Goal: Task Accomplishment & Management: Use online tool/utility

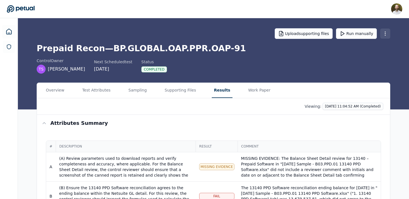
click at [385, 32] on html "[PERSON_NAME] [PERSON_NAME][EMAIL_ADDRESS][PERSON_NAME] Sign out Upload support…" at bounding box center [204, 156] width 409 height 313
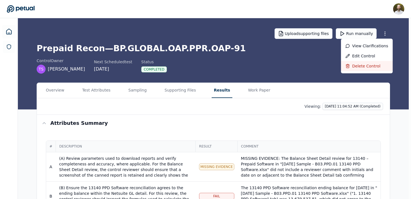
click at [364, 63] on div "Delete control" at bounding box center [367, 66] width 52 height 10
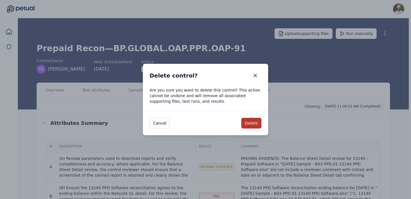
click at [254, 123] on button "Delete" at bounding box center [251, 123] width 20 height 11
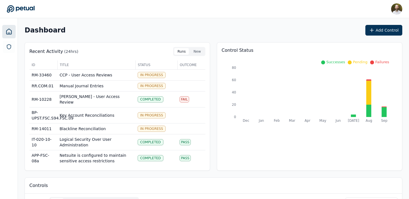
click at [213, 49] on div "Recent Activity (24hrs) Runs New ID Title Status Outcome RM-33460 CCP - User Ac…" at bounding box center [214, 106] width 378 height 128
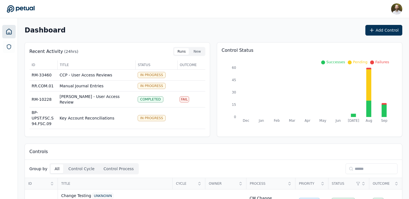
click at [353, 164] on input at bounding box center [371, 168] width 52 height 11
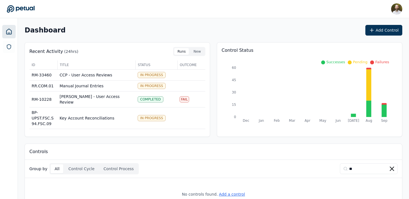
type input "**"
click at [390, 170] on icon at bounding box center [392, 168] width 4 height 4
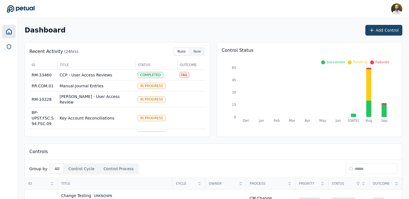
click at [384, 30] on button "Add Control" at bounding box center [383, 30] width 37 height 11
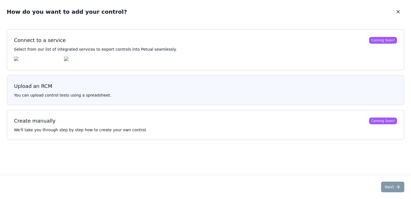
click at [173, 86] on h3 "Upload an RCM" at bounding box center [205, 86] width 383 height 8
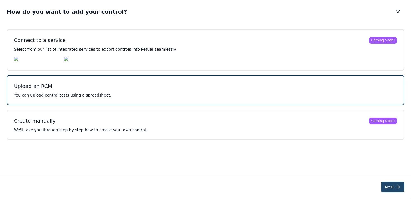
click at [397, 185] on icon at bounding box center [398, 187] width 6 height 6
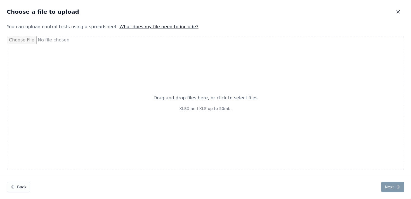
click at [208, 88] on div "Drag and drop files here , or click to select files XLSX and XLS up to 50mb." at bounding box center [206, 103] width 398 height 134
type input "**********"
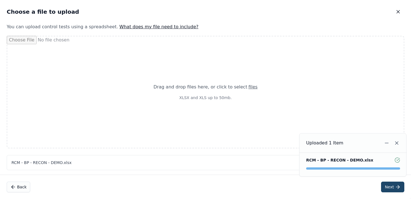
click at [394, 186] on button "Next" at bounding box center [392, 187] width 23 height 11
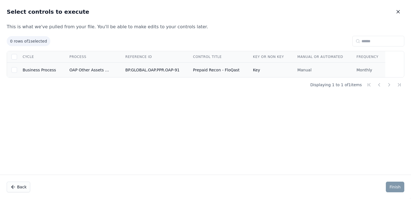
click at [133, 69] on td "BP.GLOBAL.OAP.PPR.OAP-91" at bounding box center [153, 70] width 68 height 15
click at [396, 189] on button "Finish" at bounding box center [395, 187] width 18 height 11
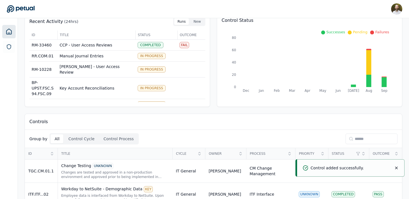
scroll to position [52, 0]
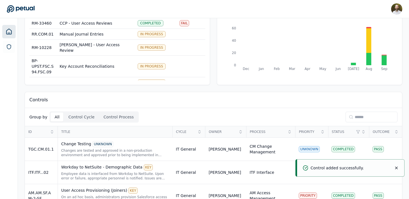
click at [364, 119] on input at bounding box center [371, 117] width 52 height 11
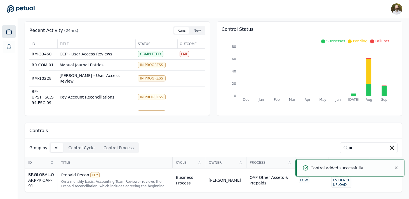
scroll to position [21, 0]
type input "**"
click at [160, 177] on div "Prepaid Recon KEY" at bounding box center [115, 175] width 108 height 6
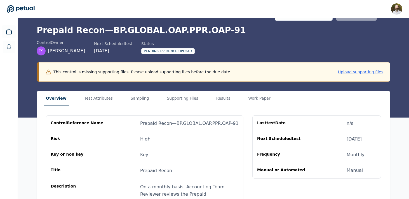
scroll to position [27, 0]
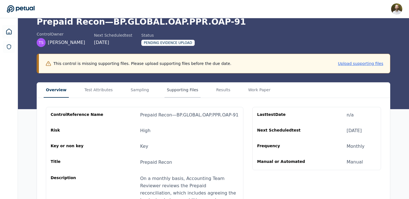
click at [170, 91] on button "Supporting Files" at bounding box center [182, 90] width 36 height 15
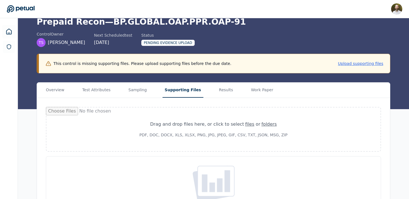
click at [196, 118] on div "Drag and drop files here , or click to select files or folders PDF, DOC, DOCX, …" at bounding box center [214, 129] width 162 height 30
type input "**********"
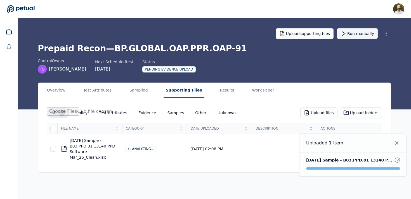
click at [352, 34] on button "Run manually" at bounding box center [357, 33] width 41 height 11
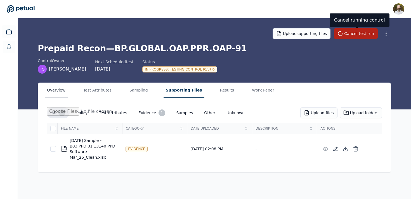
click at [59, 90] on button "Overview" at bounding box center [56, 90] width 23 height 15
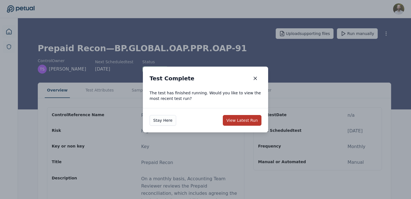
click at [237, 122] on button "View Latest Run" at bounding box center [242, 120] width 39 height 11
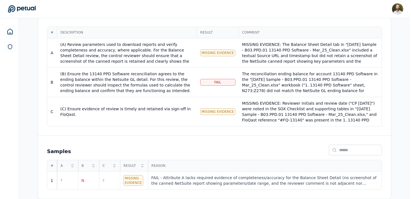
scroll to position [103, 0]
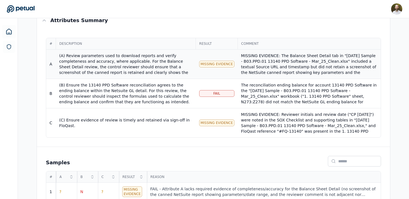
click at [282, 63] on div "MISSING EVIDENCE: The Balance Sheet Detail tab in "[DATE] Sample - B03.PPD.01 1…" at bounding box center [309, 78] width 136 height 50
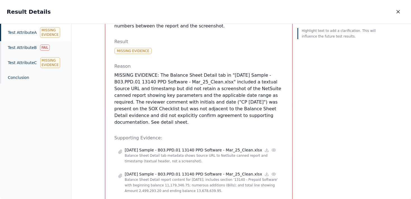
scroll to position [260, 0]
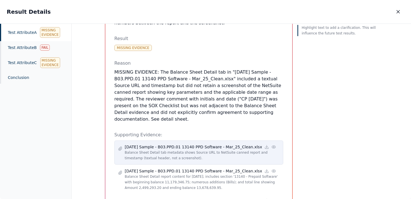
click at [237, 150] on p "Balance Sheet Detail tab metadata shows Source URL to NetSuite canned report an…" at bounding box center [202, 155] width 155 height 11
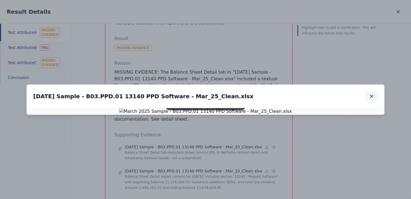
click at [371, 93] on icon "button" at bounding box center [372, 96] width 6 height 6
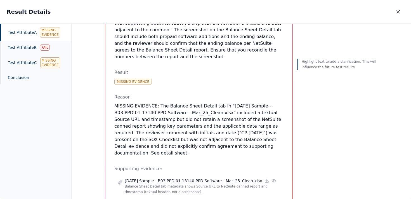
scroll to position [221, 0]
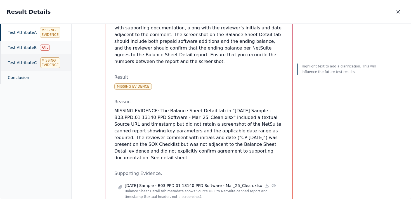
click at [21, 61] on div "Test Attribute C Missing Evidence" at bounding box center [35, 62] width 71 height 17
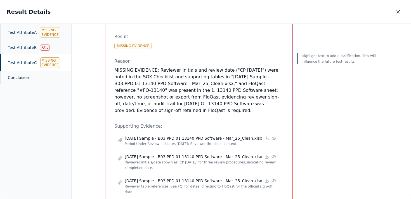
scroll to position [47, 0]
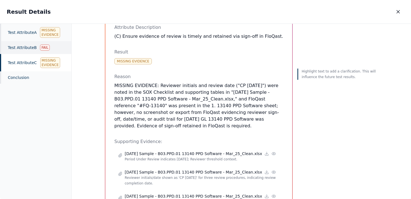
click at [23, 46] on div "Test Attribute B Fail" at bounding box center [35, 47] width 71 height 13
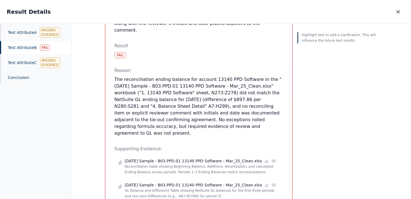
scroll to position [194, 0]
